Goal: Task Accomplishment & Management: Manage account settings

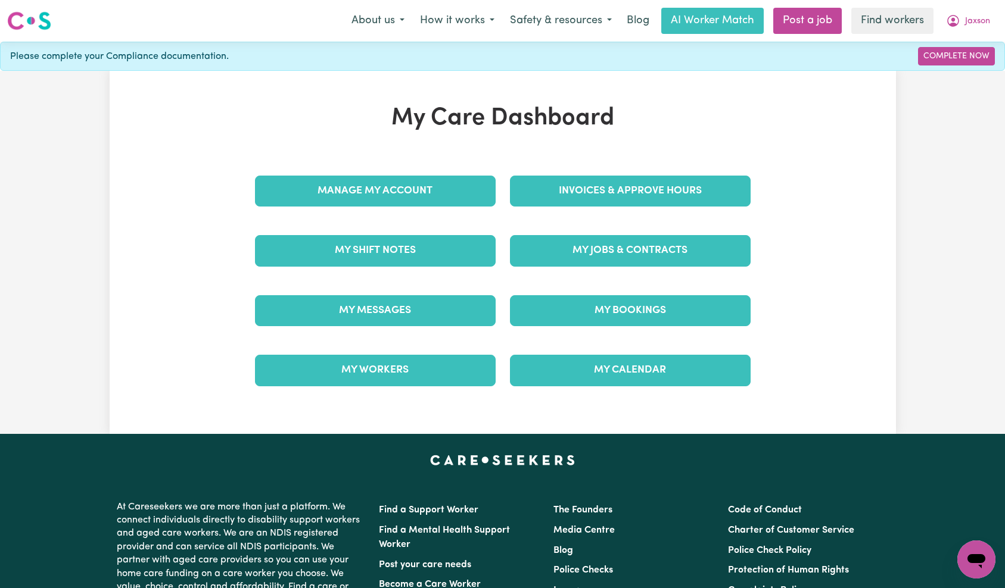
click at [694, 230] on div "My Jobs & Contracts" at bounding box center [630, 251] width 255 height 60
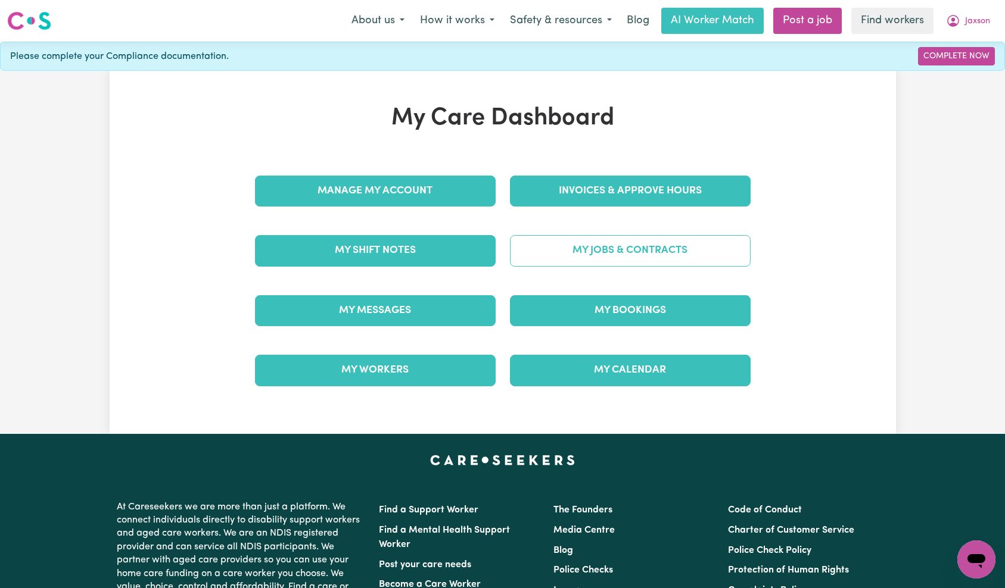
click at [689, 245] on link "My Jobs & Contracts" at bounding box center [630, 250] width 241 height 31
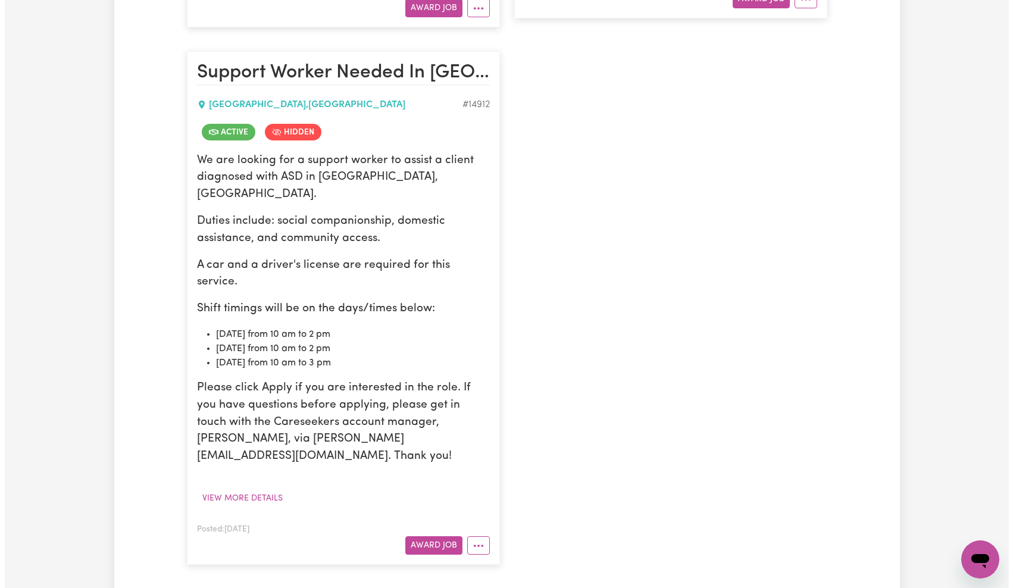
scroll to position [826, 0]
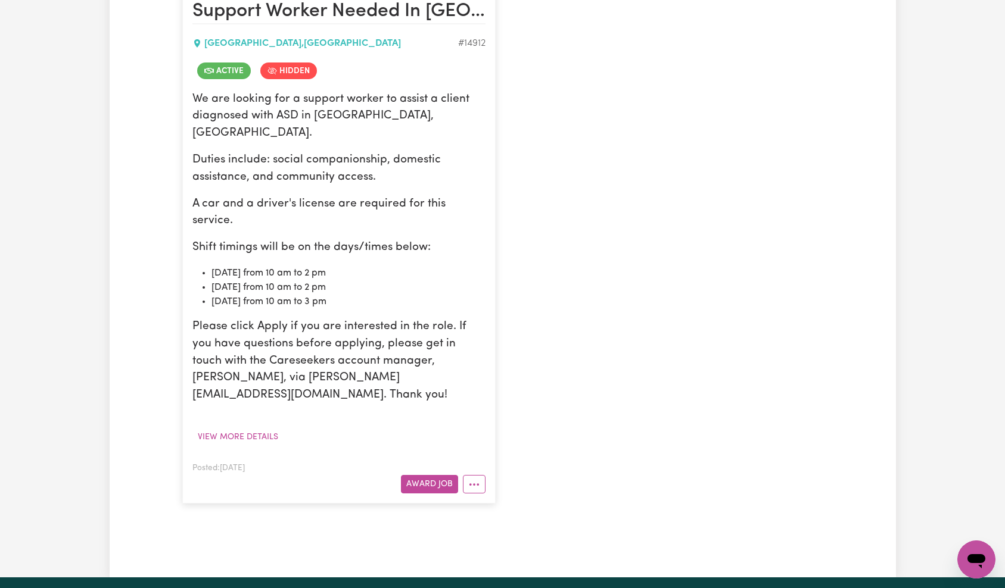
click at [480, 461] on div "Posted: [DATE] Award Job" at bounding box center [338, 477] width 293 height 33
click at [476, 475] on button "More options" at bounding box center [474, 484] width 23 height 18
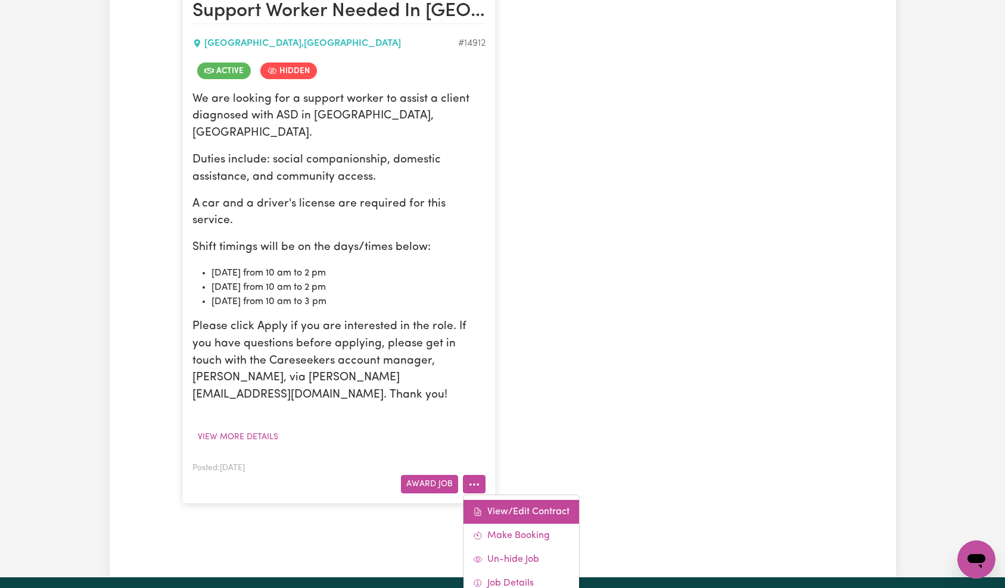
click at [498, 500] on link "View/Edit Contract" at bounding box center [521, 512] width 116 height 24
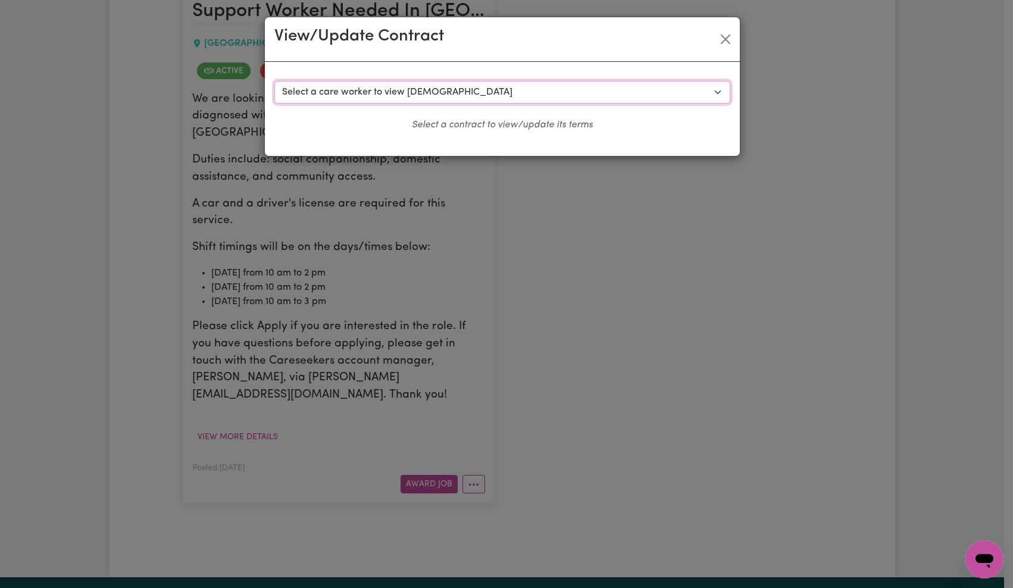
click at [445, 96] on select "Select a care worker to view [DEMOGRAPHIC_DATA] #10561 - [PERSON_NAME] (contrac…" at bounding box center [503, 92] width 456 height 23
click at [725, 38] on button "Close" at bounding box center [725, 39] width 19 height 19
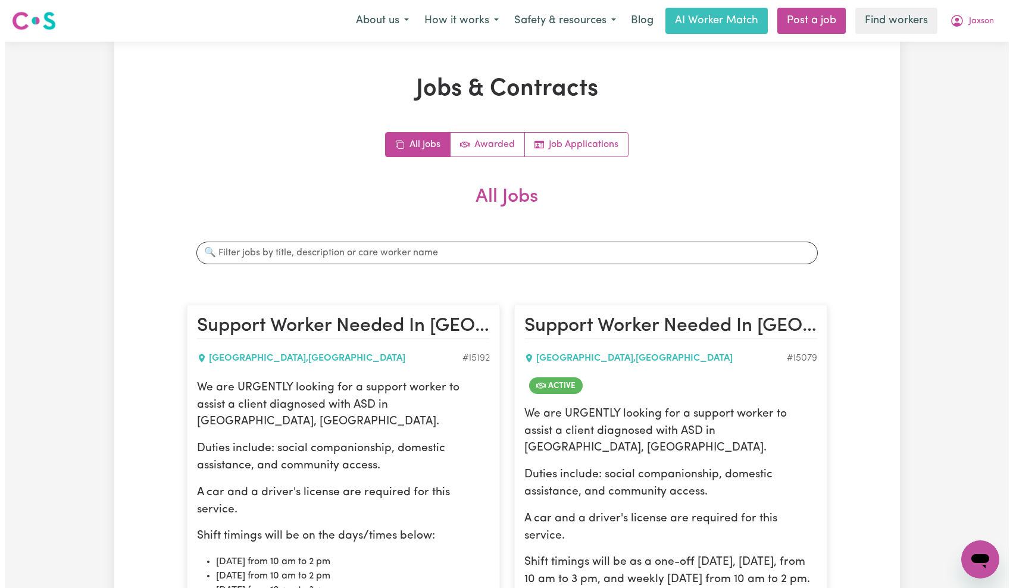
scroll to position [252, 0]
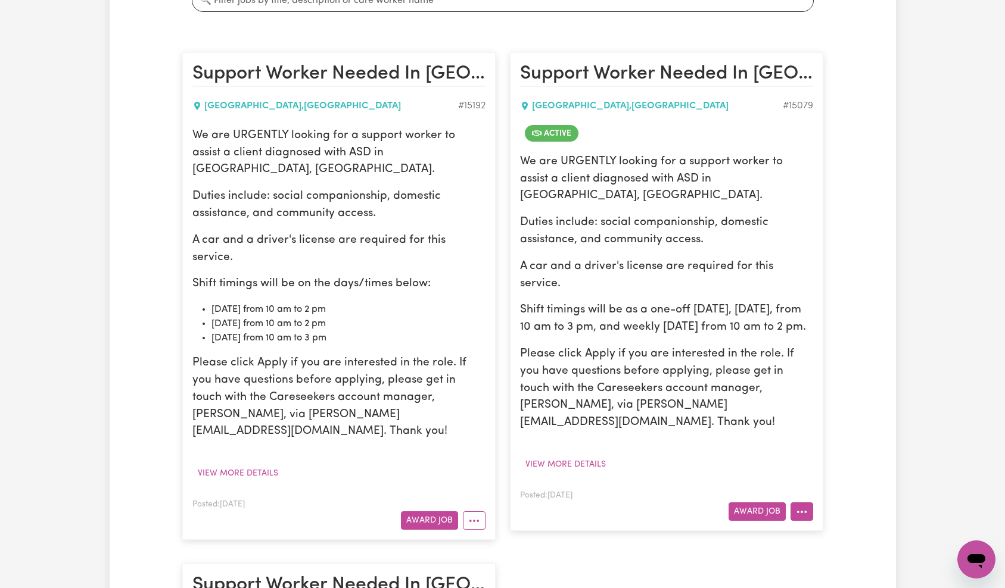
drag, startPoint x: 801, startPoint y: 476, endPoint x: 803, endPoint y: 468, distance: 8.1
click at [801, 506] on icon "More options" at bounding box center [802, 512] width 12 height 12
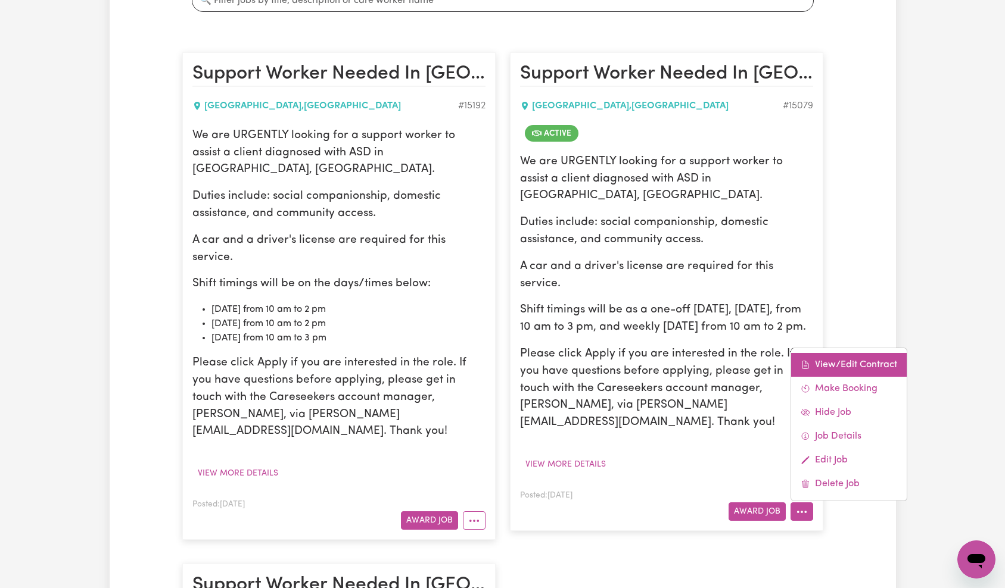
click at [837, 353] on link "View/Edit Contract" at bounding box center [849, 365] width 116 height 24
select select "WEEKDAY_DAYTIME"
select select "ASSISTANCE_SELF_CARE"
select select "ONE"
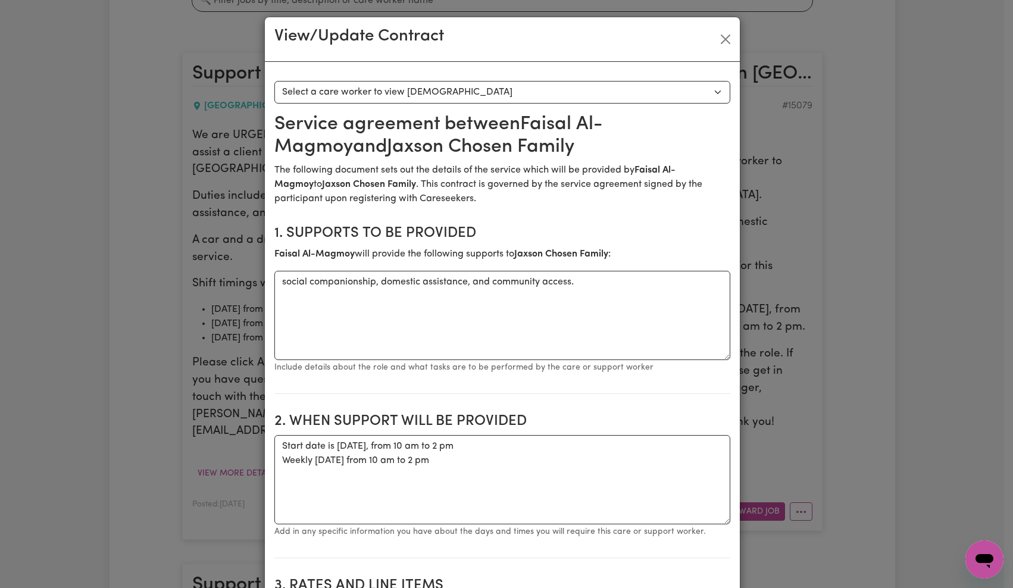
click at [607, 101] on select "Select a care worker to view [DEMOGRAPHIC_DATA] #10615 - [PERSON_NAME] (contrac…" at bounding box center [503, 92] width 456 height 23
select select "10227"
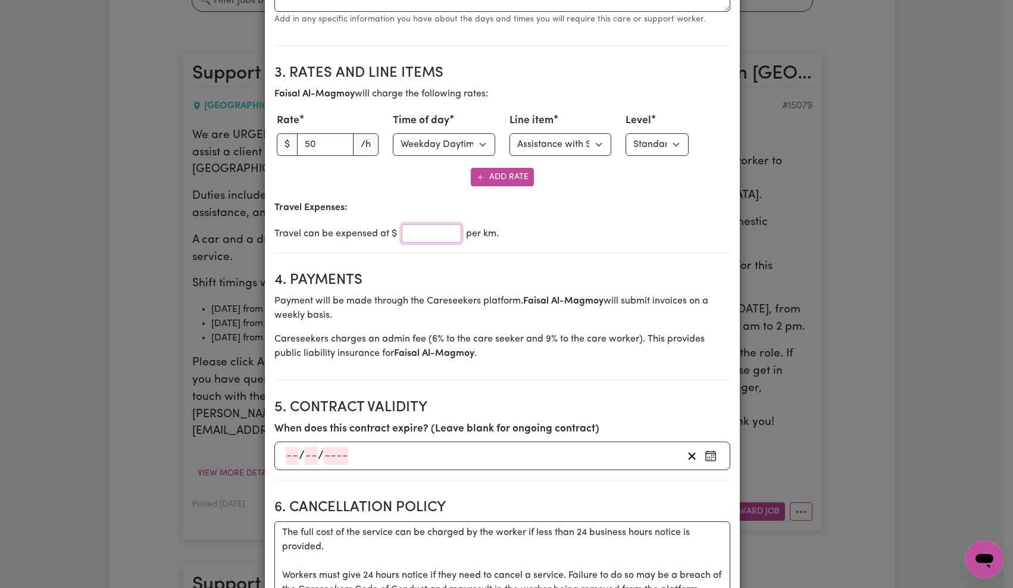
click at [423, 232] on input "number" at bounding box center [432, 233] width 60 height 18
type input "1"
click at [646, 217] on div "Travel Expenses: Travel can be expensed at $ 1 per km." at bounding box center [503, 222] width 456 height 42
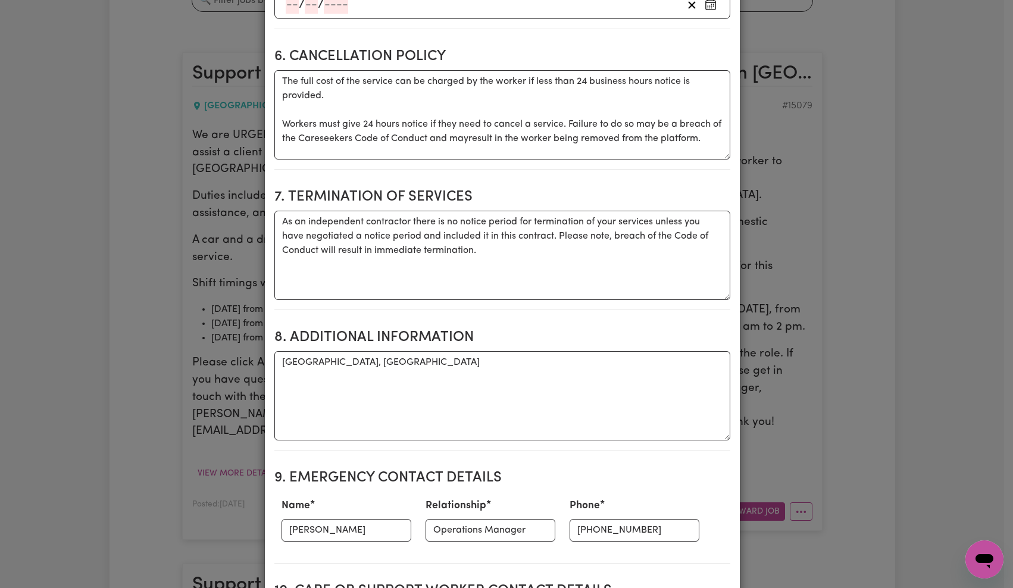
scroll to position [1521, 0]
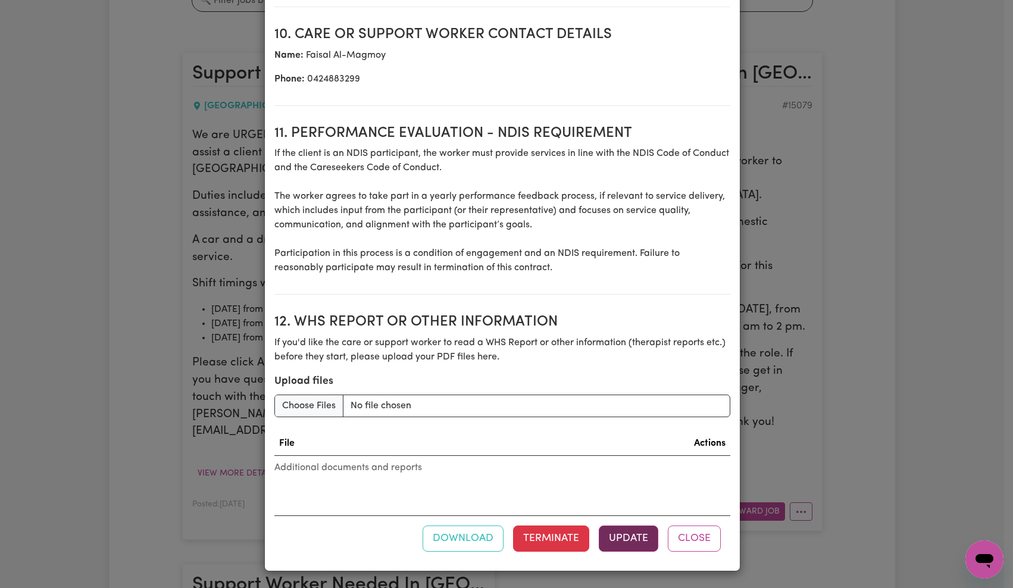
click at [631, 529] on button "Update" at bounding box center [629, 539] width 60 height 26
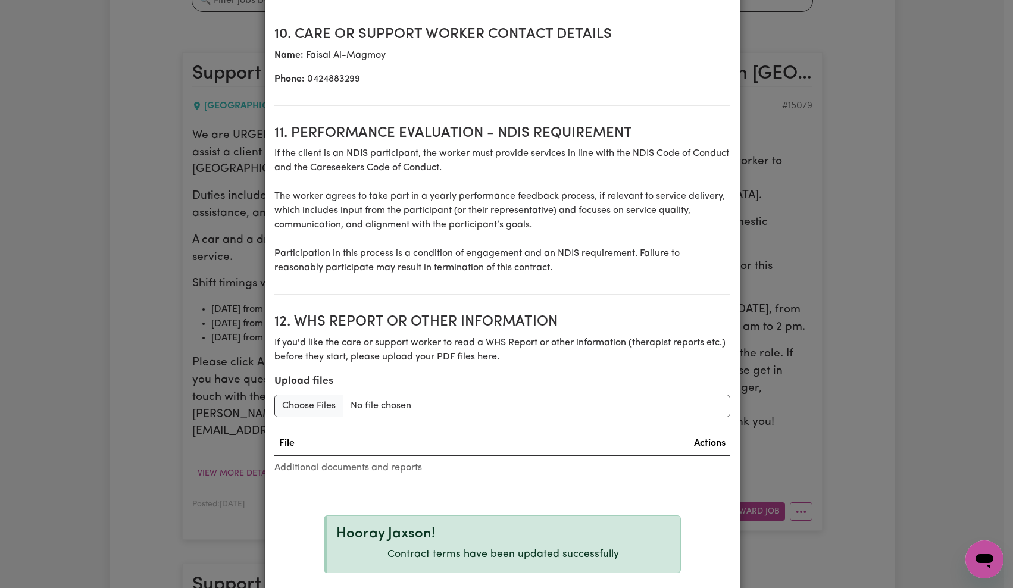
scroll to position [1588, 0]
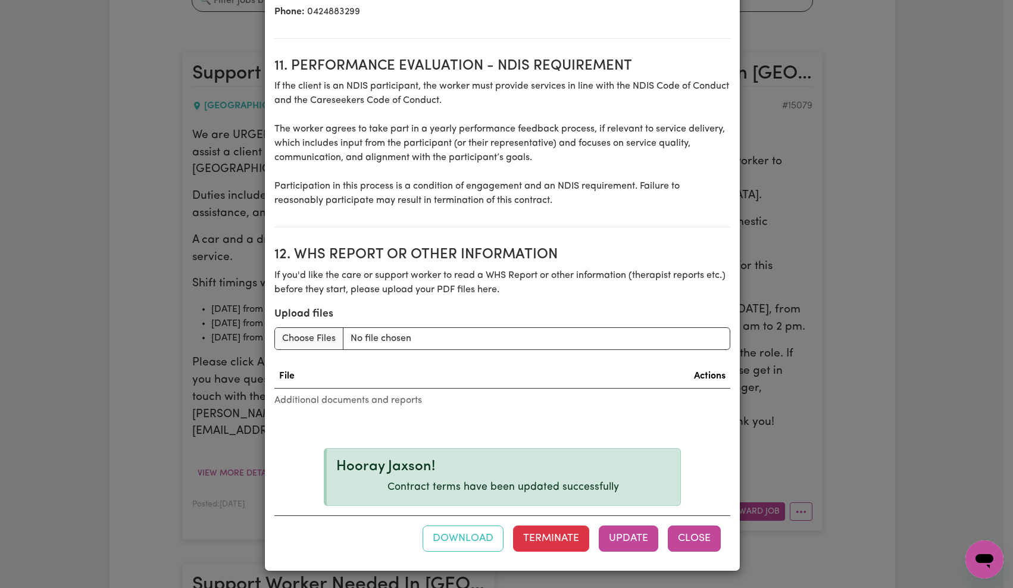
drag, startPoint x: 699, startPoint y: 536, endPoint x: 799, endPoint y: 370, distance: 194.4
click at [699, 536] on button "Close" at bounding box center [694, 539] width 53 height 26
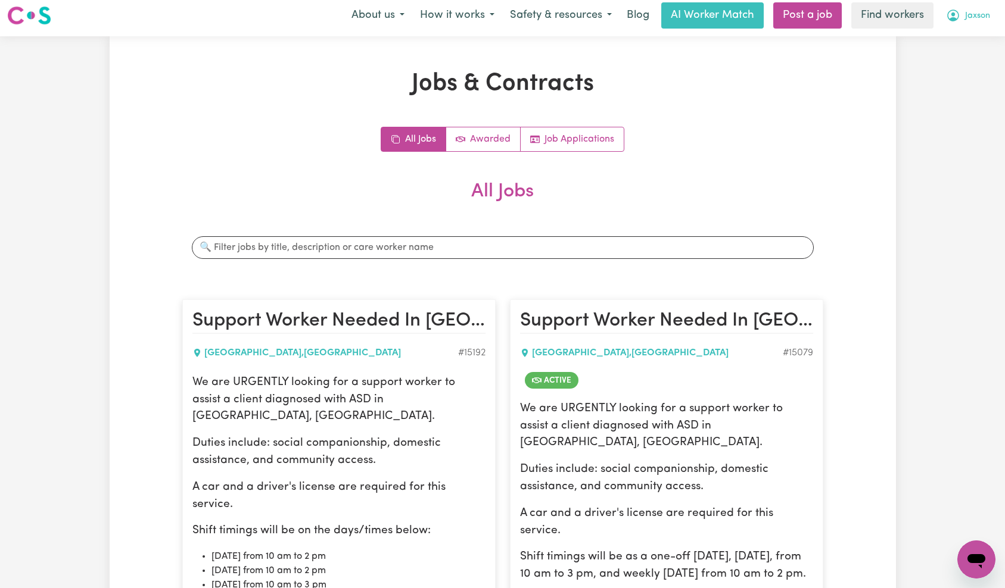
scroll to position [0, 0]
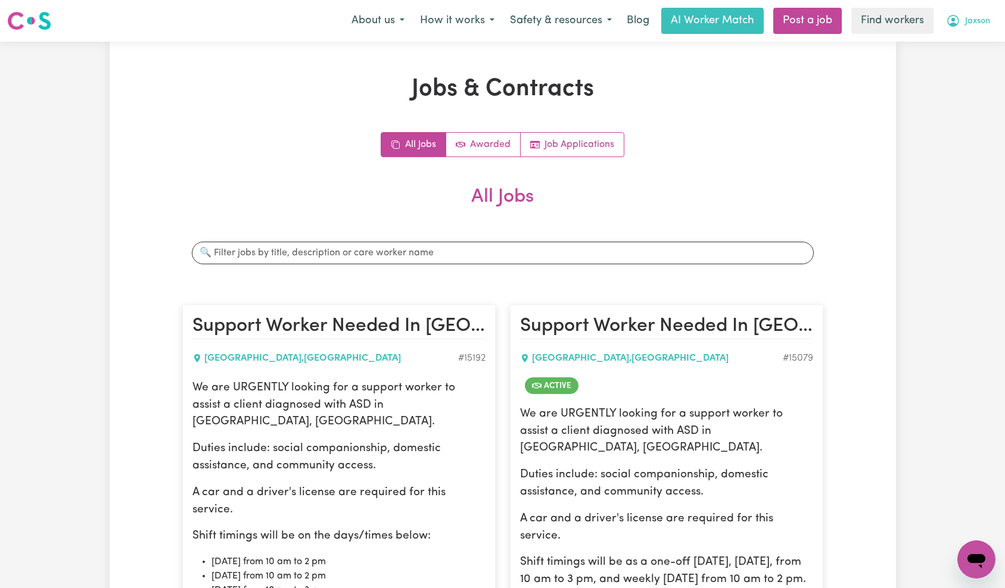
click at [972, 12] on button "Jaxson" at bounding box center [968, 20] width 60 height 25
click at [971, 63] on link "Logout" at bounding box center [950, 68] width 94 height 23
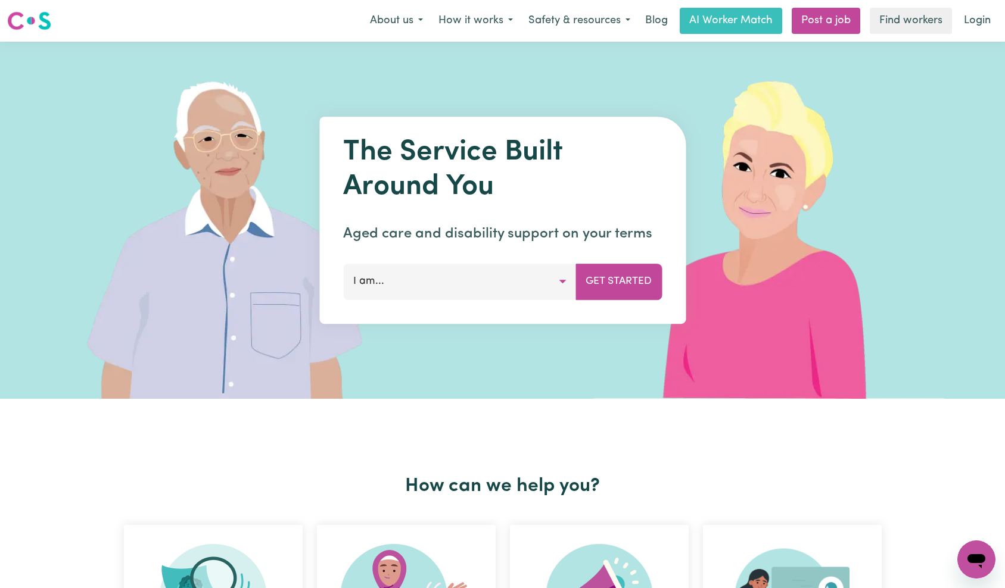
click at [975, 18] on link "Login" at bounding box center [976, 21] width 41 height 26
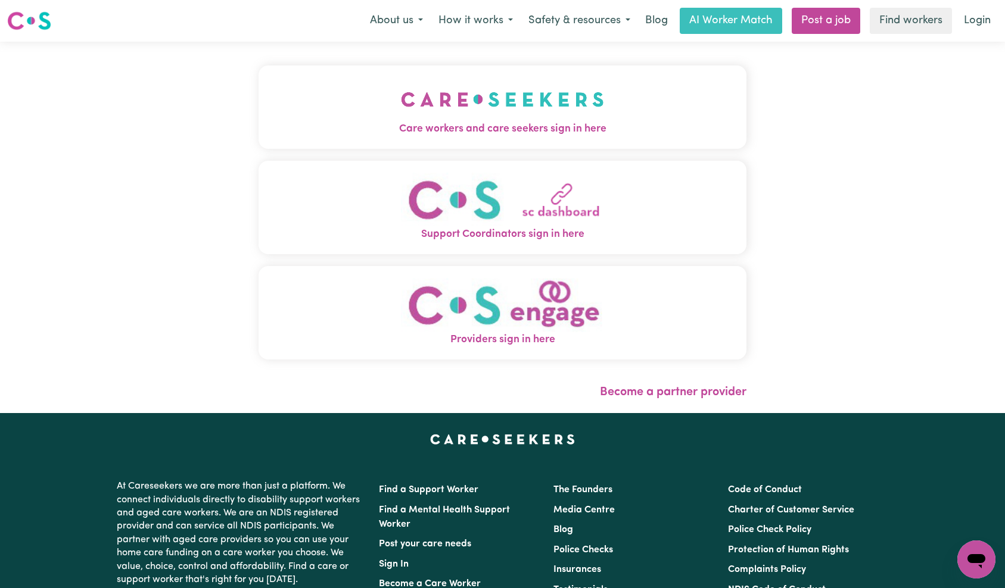
click at [401, 92] on img "Care workers and care seekers sign in here" at bounding box center [502, 99] width 203 height 44
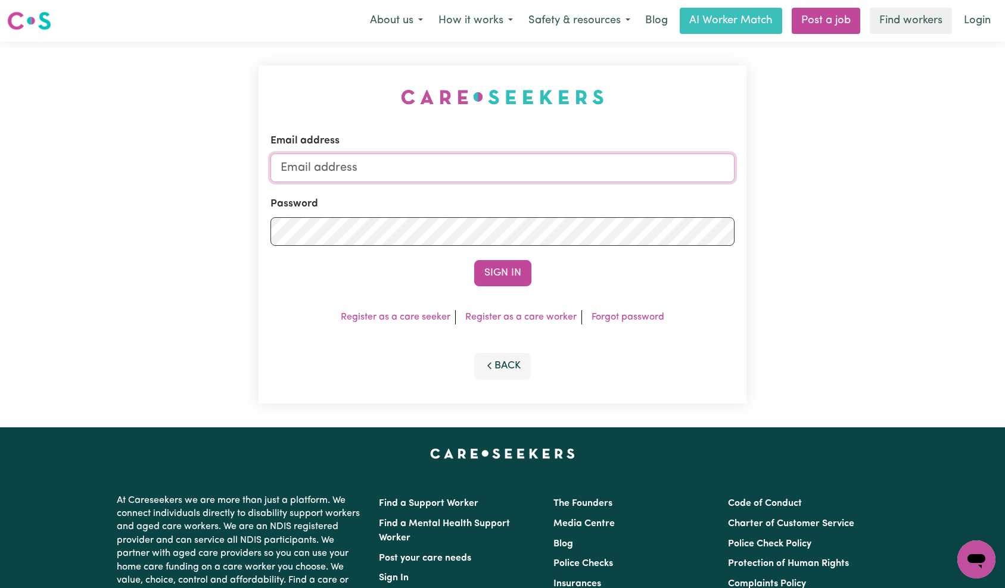
click at [473, 171] on input "Email address" at bounding box center [502, 168] width 464 height 29
paste input "[EMAIL_ADDRESS][DOMAIN_NAME]"
type input "superuser~[EMAIL_ADDRESS][DOMAIN_NAME]"
click at [506, 263] on button "Sign In" at bounding box center [502, 273] width 57 height 26
